Goal: Transaction & Acquisition: Purchase product/service

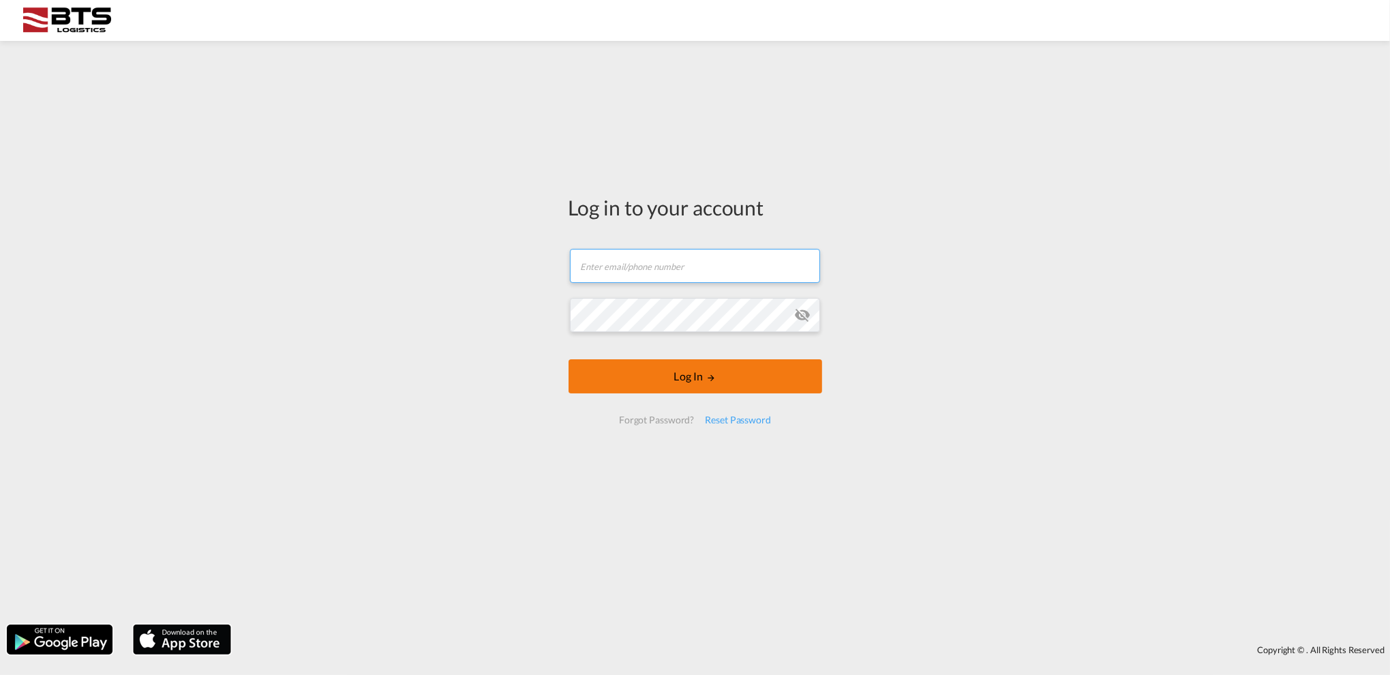
type input "[EMAIL_ADDRESS][DOMAIN_NAME]"
click at [709, 391] on button "Log In" at bounding box center [696, 376] width 254 height 34
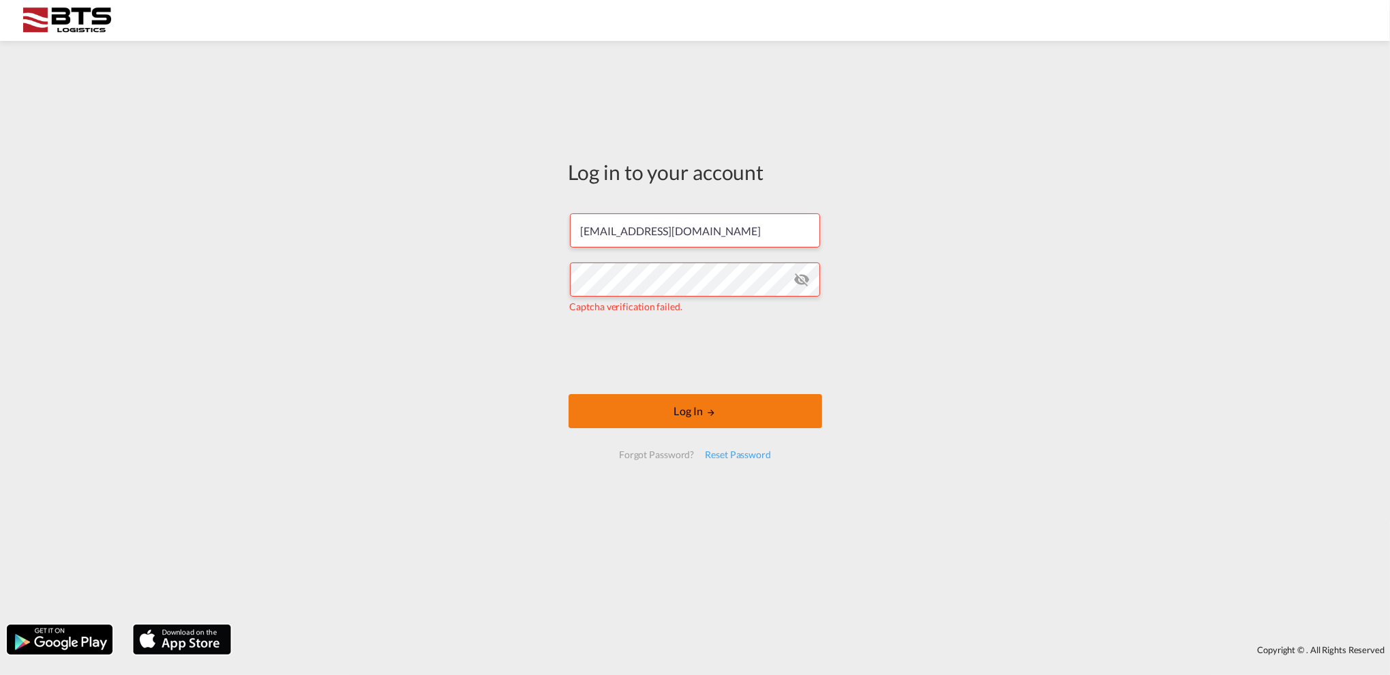
click at [726, 421] on button "Log In" at bounding box center [696, 411] width 254 height 34
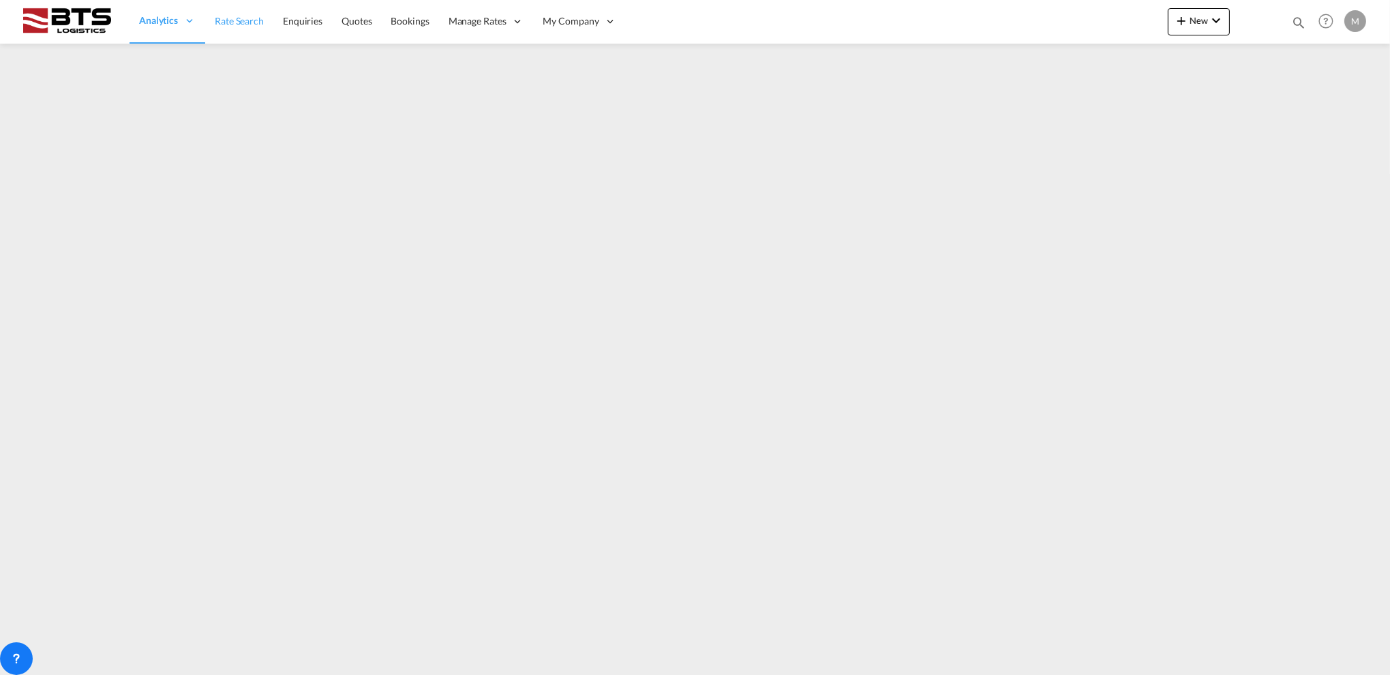
click at [236, 18] on span "Rate Search" at bounding box center [239, 21] width 49 height 12
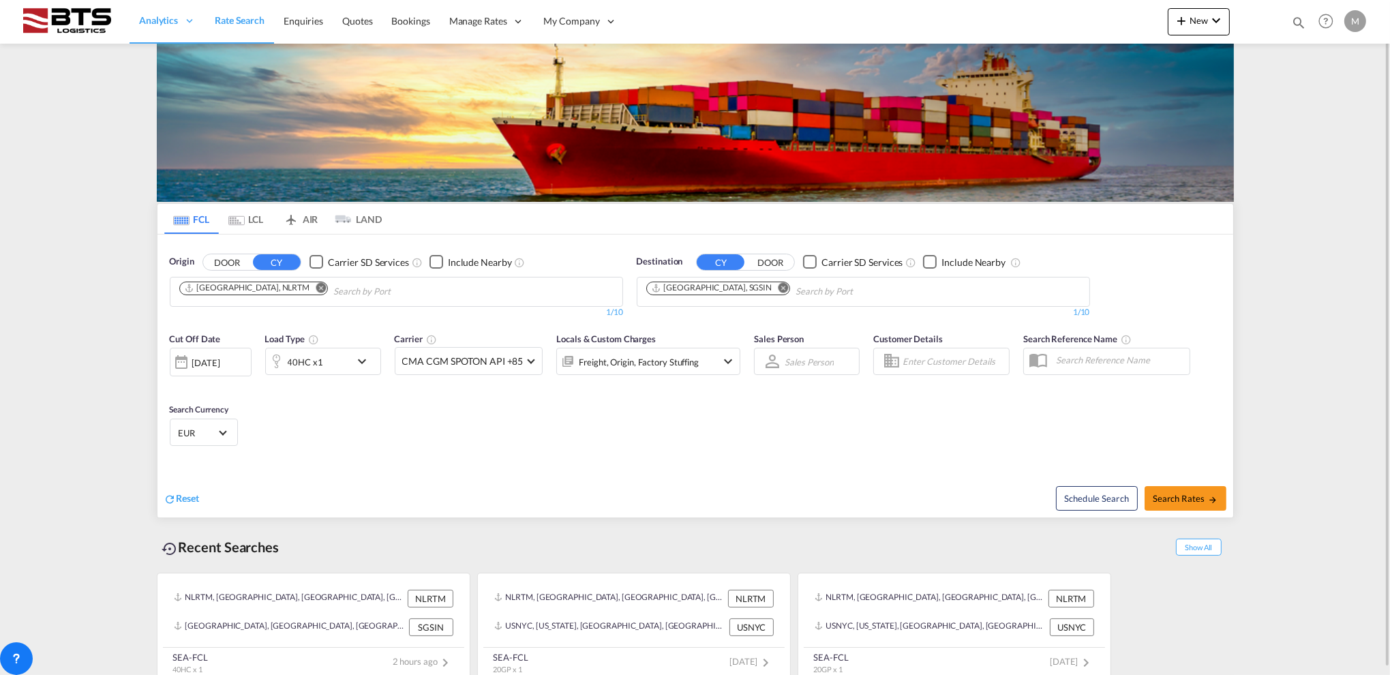
click at [778, 290] on md-icon "Remove" at bounding box center [783, 287] width 10 height 10
click at [674, 290] on body "Analytics Reports Dashboard Rate Search Enquiries Quotes Bookings" at bounding box center [695, 337] width 1390 height 675
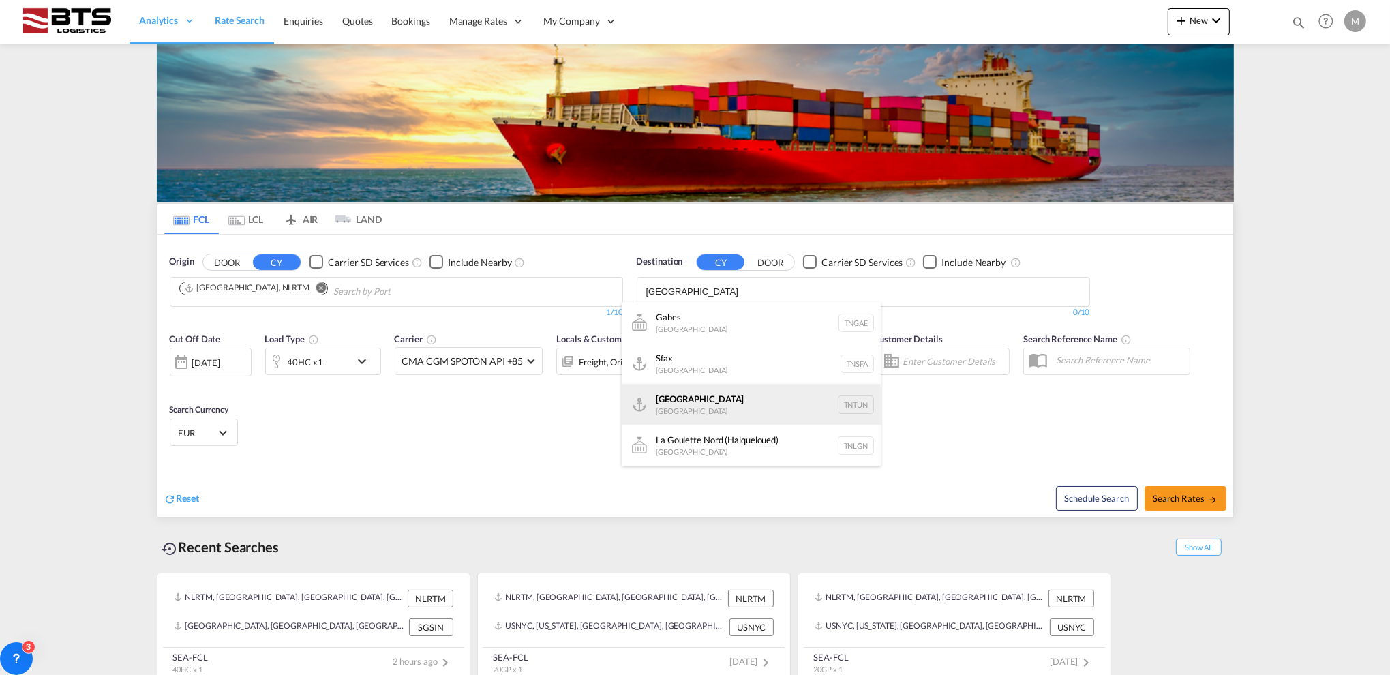
type input "[GEOGRAPHIC_DATA]"
click at [675, 411] on div "[GEOGRAPHIC_DATA] [GEOGRAPHIC_DATA] TNTUN" at bounding box center [751, 404] width 259 height 41
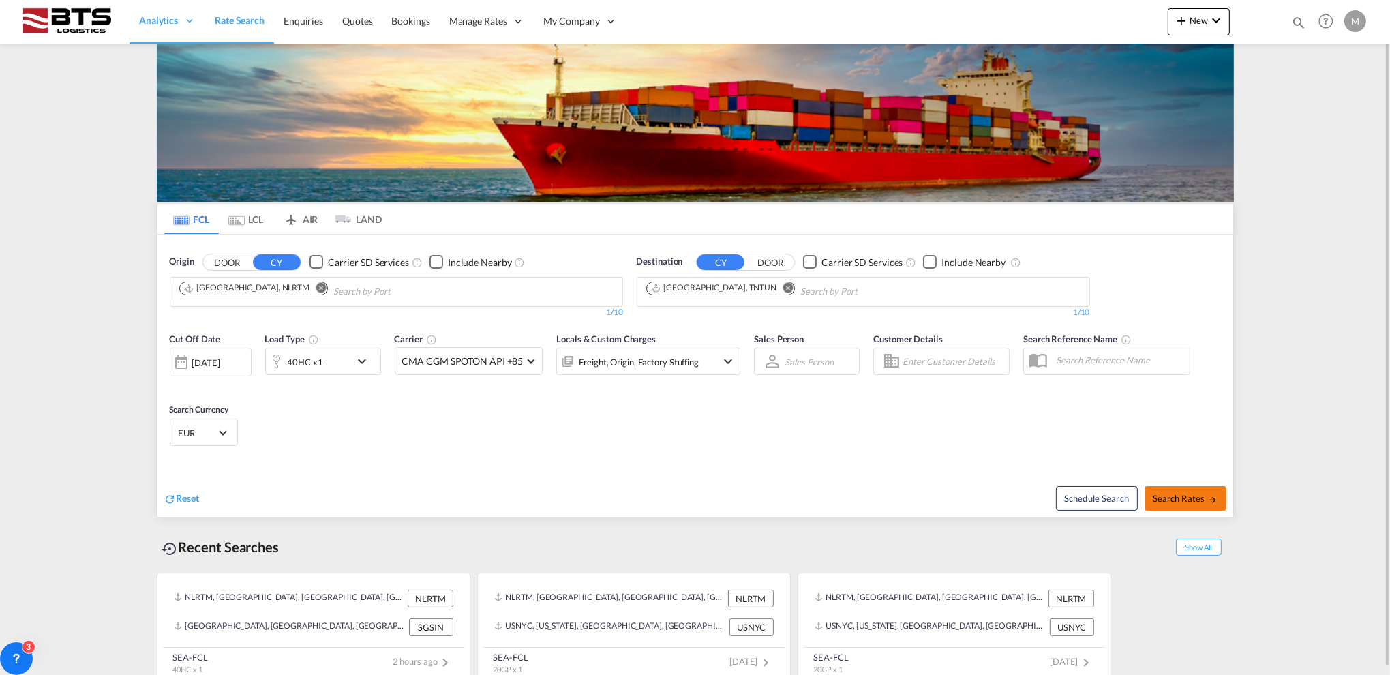
click at [1165, 500] on span "Search Rates" at bounding box center [1185, 498] width 65 height 11
type input "NLRTM to TNTUN / [DATE]"
